Goal: Task Accomplishment & Management: Manage account settings

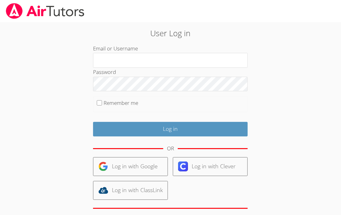
type input "[EMAIL_ADDRESS][DOMAIN_NAME]"
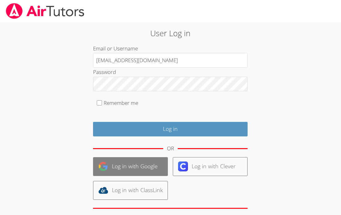
click at [147, 169] on link "Log in with Google" at bounding box center [130, 166] width 75 height 19
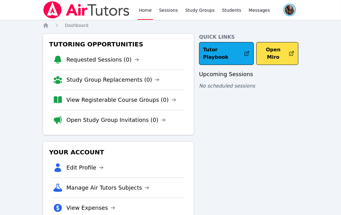
click at [290, 6] on span "button" at bounding box center [290, 10] width 14 height 14
click at [249, 21] on link "Profile" at bounding box center [264, 24] width 59 height 11
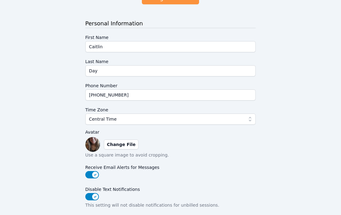
scroll to position [61, 0]
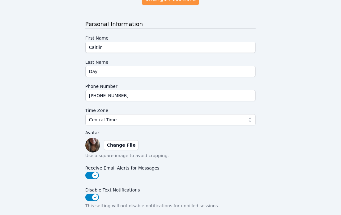
click at [91, 151] on img at bounding box center [92, 144] width 15 height 15
click at [91, 146] on img at bounding box center [92, 144] width 15 height 15
click at [126, 148] on label "Change File" at bounding box center [121, 145] width 35 height 10
click at [0, 0] on input "Change File" at bounding box center [0, 0] width 0 height 0
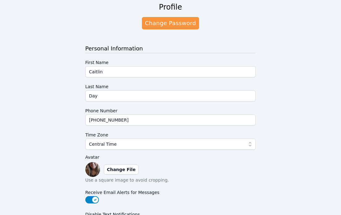
scroll to position [0, 0]
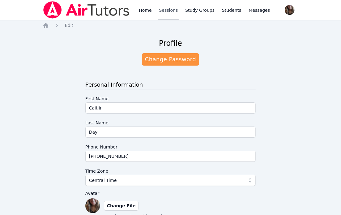
click at [176, 14] on link "Sessions" at bounding box center [168, 10] width 21 height 20
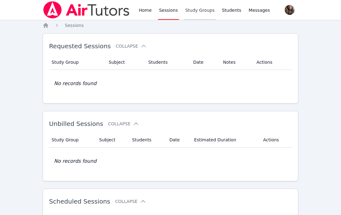
click at [195, 9] on link "Study Groups" at bounding box center [200, 10] width 32 height 20
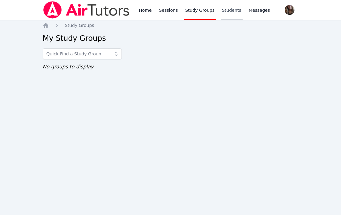
click at [221, 10] on link "Students" at bounding box center [232, 10] width 22 height 20
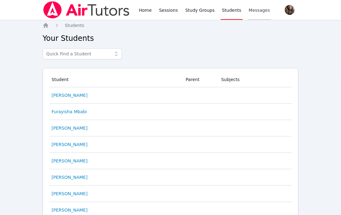
click at [253, 9] on span "Messages" at bounding box center [259, 10] width 21 height 6
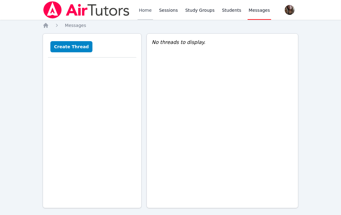
click at [142, 13] on link "Home" at bounding box center [144, 10] width 15 height 20
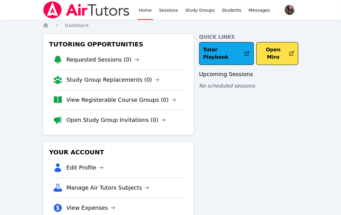
click at [142, 13] on link "Home" at bounding box center [144, 10] width 15 height 20
click at [68, 166] on link "Edit Profile" at bounding box center [84, 167] width 37 height 9
